Goal: Communication & Community: Share content

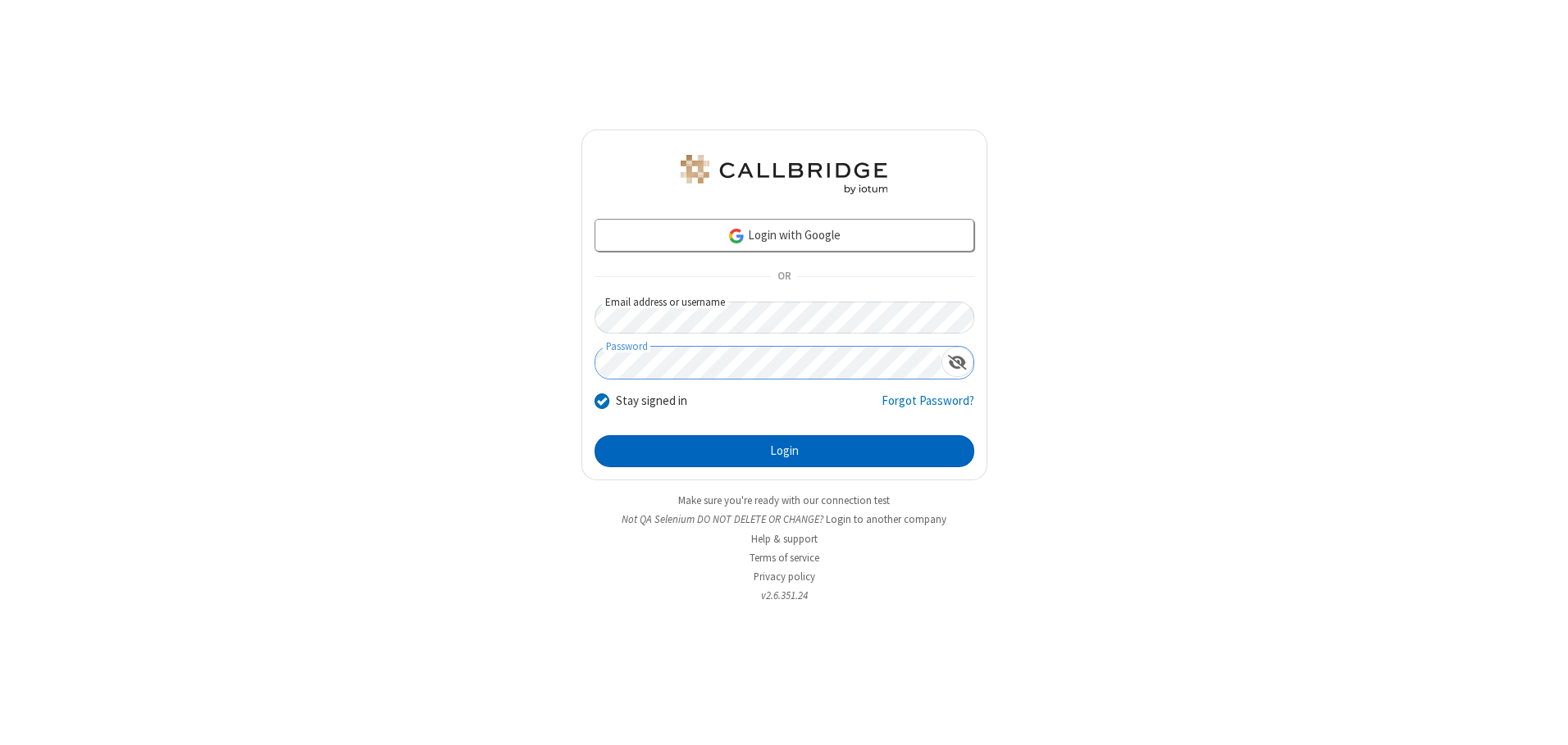
click at [784, 451] on button "Login" at bounding box center [784, 452] width 380 height 33
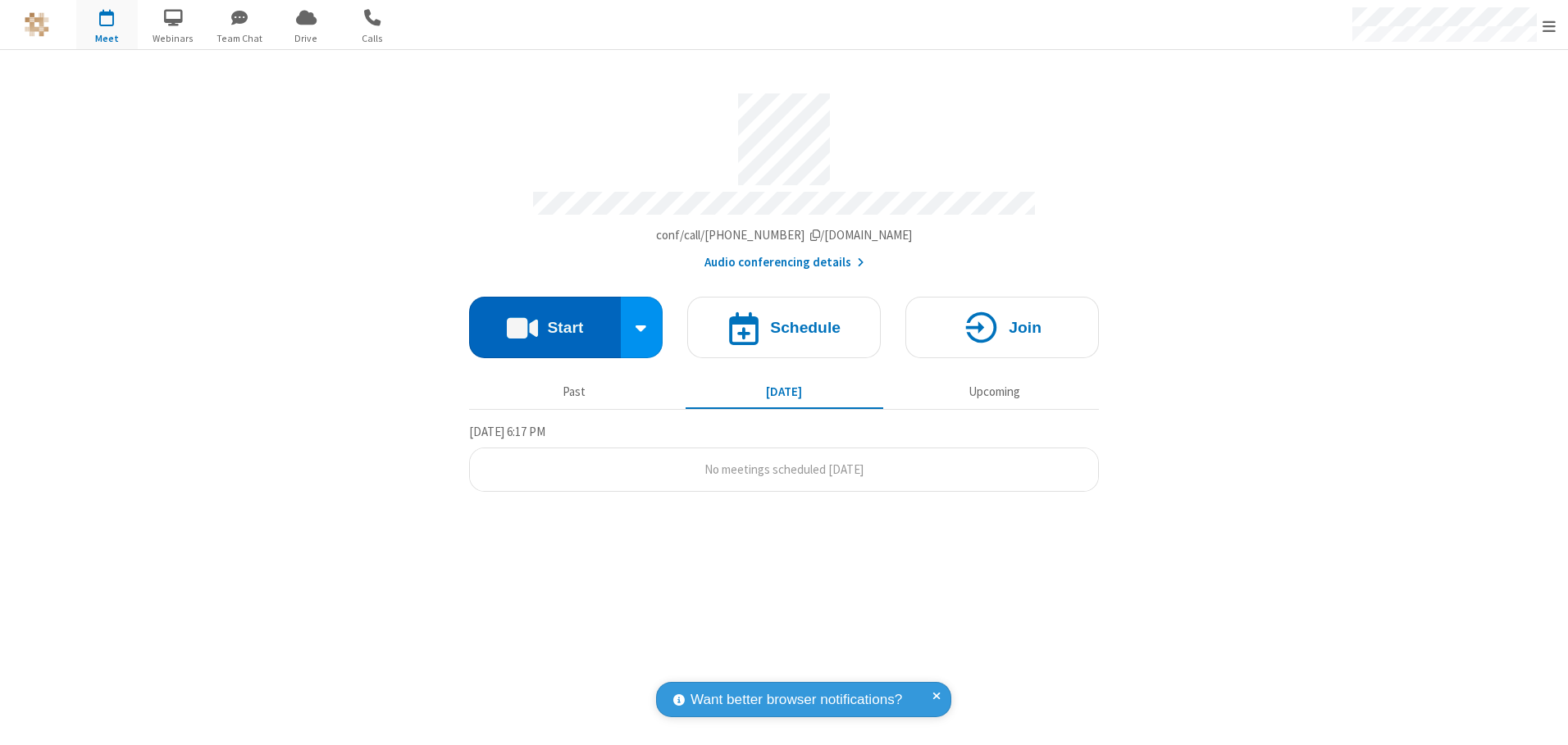
click at [545, 321] on button "Start" at bounding box center [545, 328] width 152 height 62
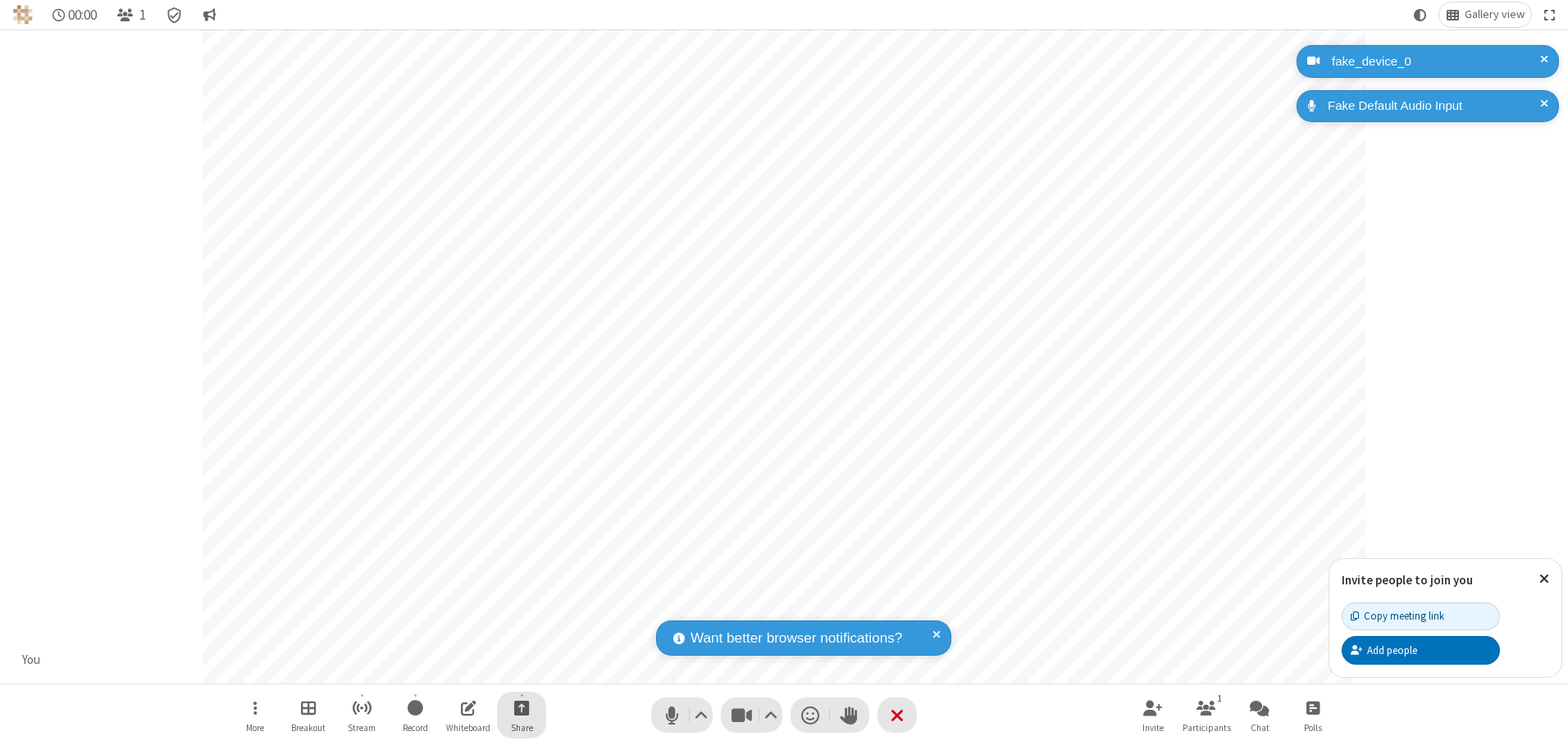
click at [521, 708] on span "Start sharing" at bounding box center [522, 708] width 16 height 21
click at [521, 607] on span "Share additional camera" at bounding box center [530, 611] width 121 height 14
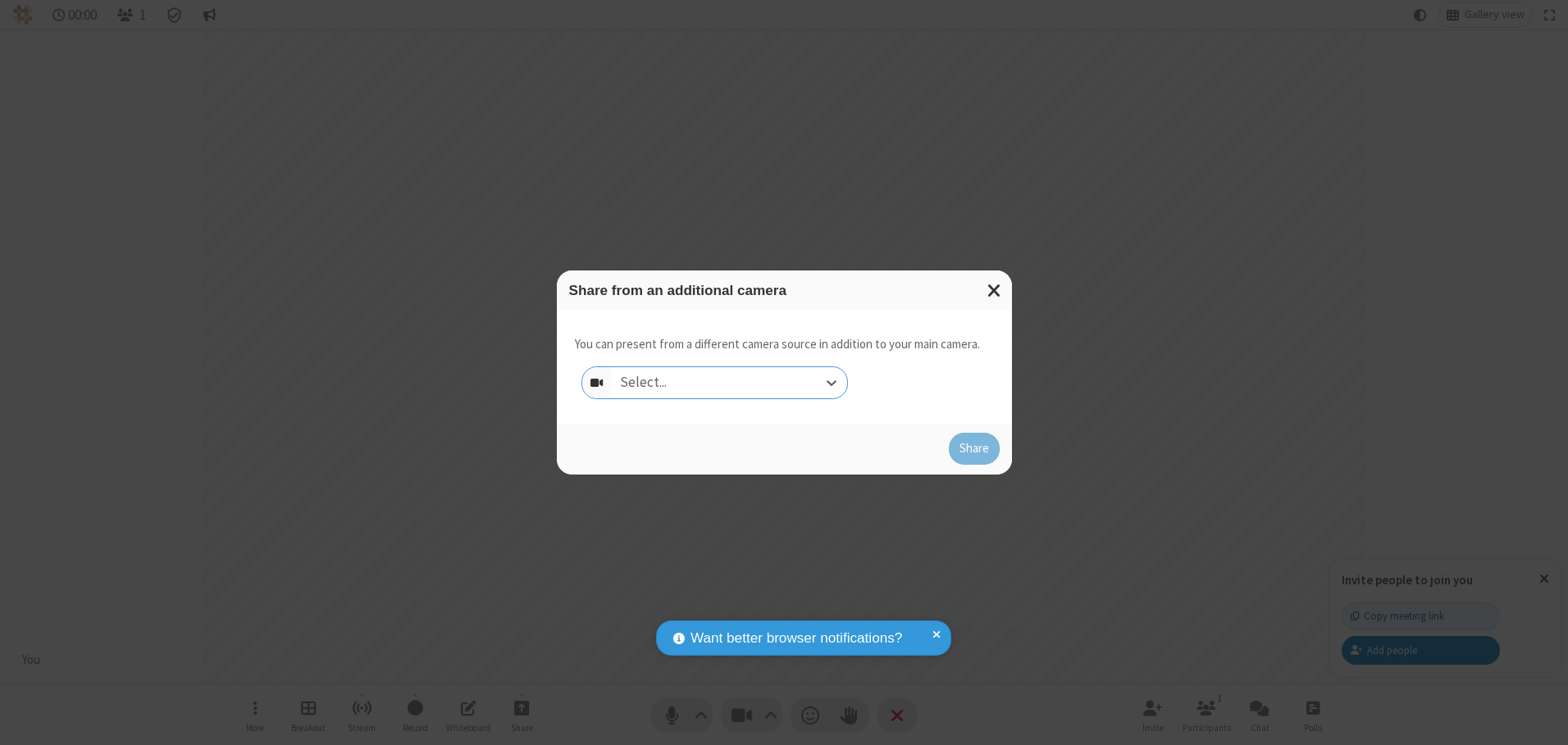
click at [729, 382] on div "Select..." at bounding box center [729, 382] width 235 height 31
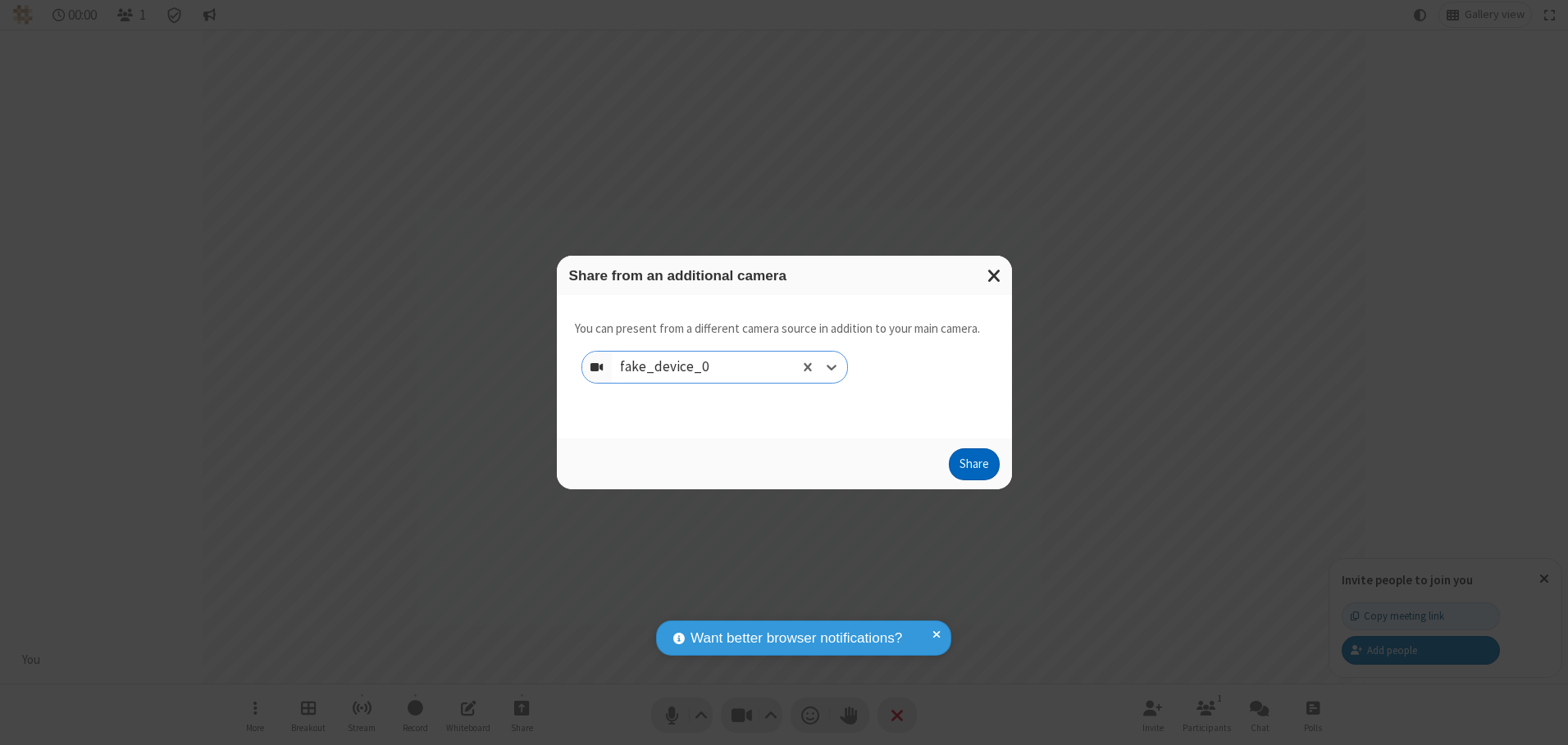
click at [973, 469] on button "Share" at bounding box center [974, 465] width 51 height 33
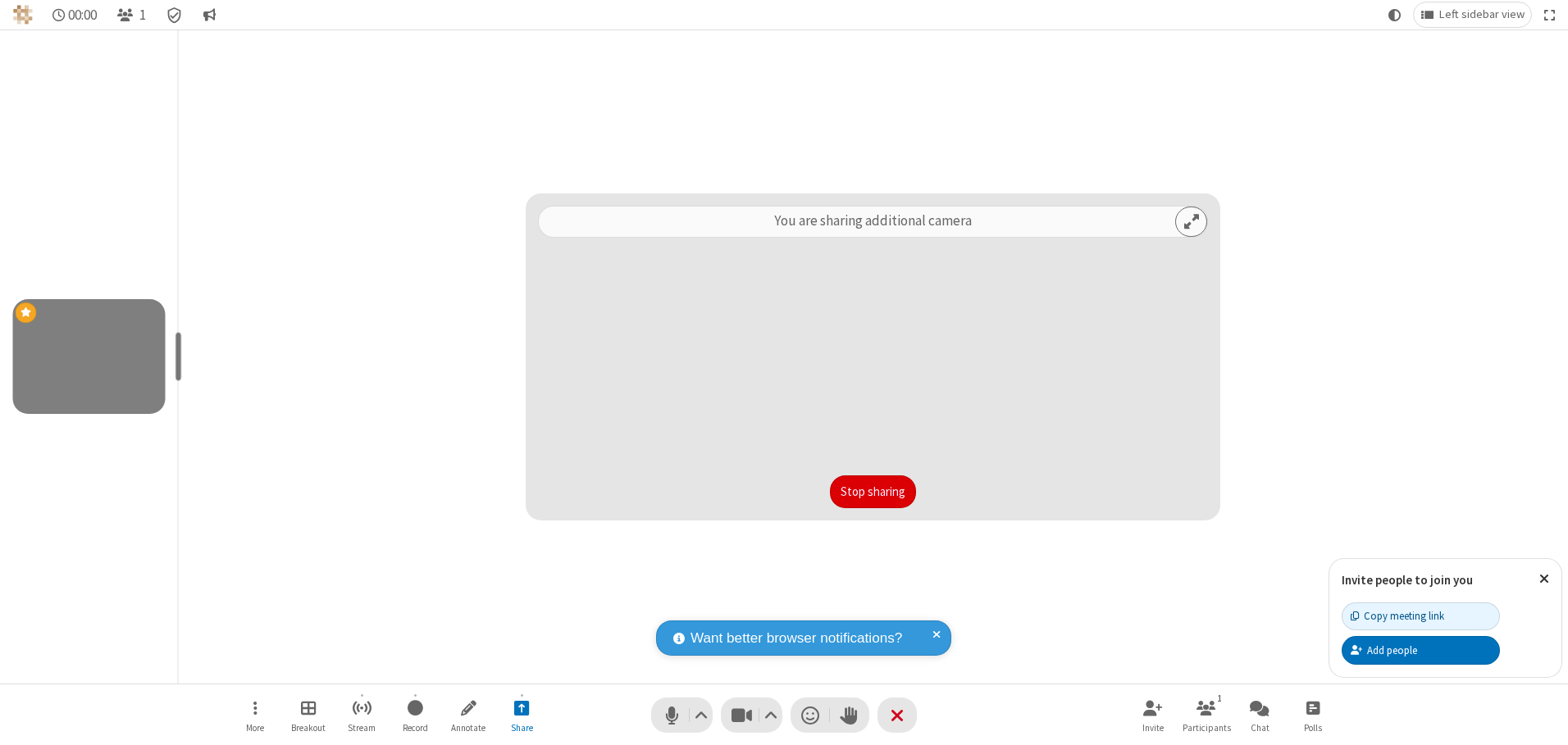
click at [873, 491] on button "Stop sharing" at bounding box center [873, 491] width 86 height 33
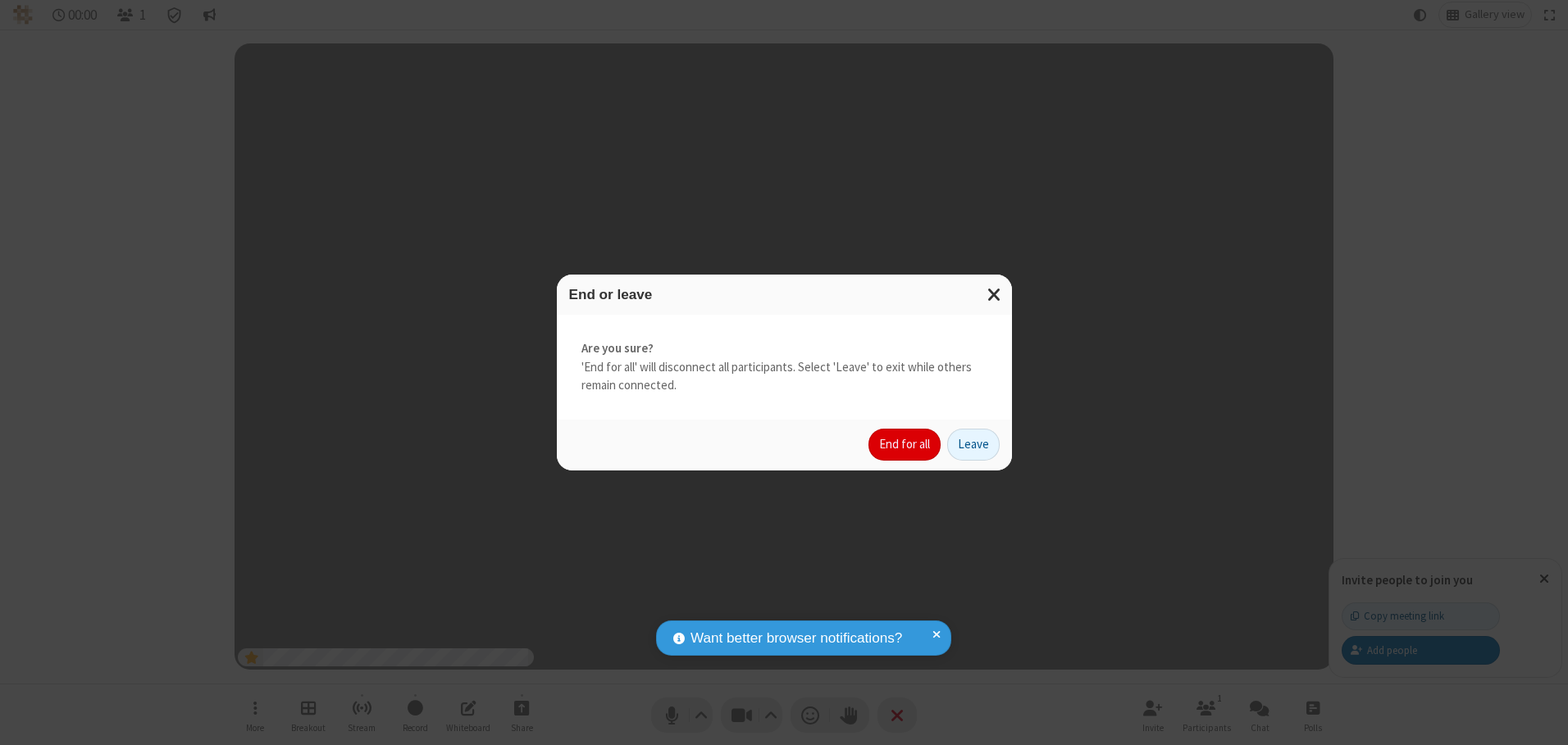
click at [905, 444] on button "End for all" at bounding box center [903, 445] width 72 height 33
